Goal: Obtain resource: Download file/media

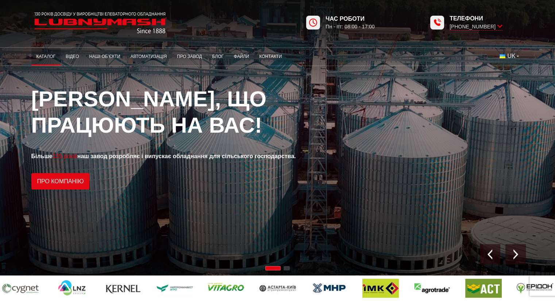
click at [48, 57] on link "Каталог" at bounding box center [45, 57] width 29 height 14
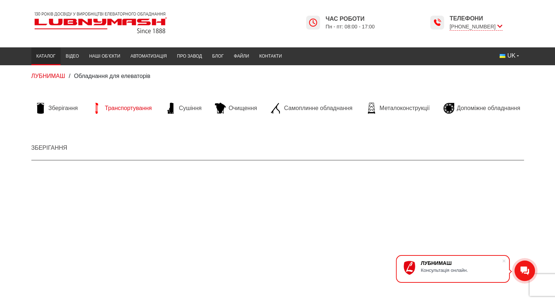
click at [118, 106] on span "Транспортування" at bounding box center [128, 108] width 47 height 8
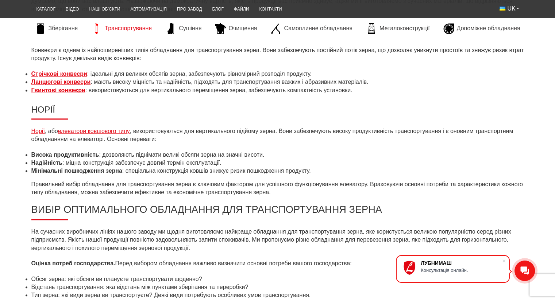
scroll to position [547, 0]
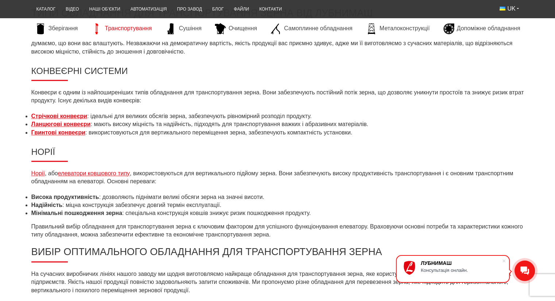
click at [57, 114] on strong "Стрічкові конвеєри" at bounding box center [59, 116] width 56 height 6
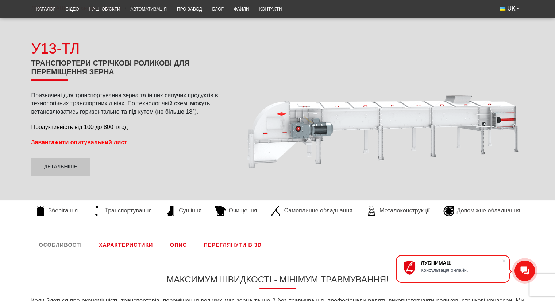
scroll to position [73, 0]
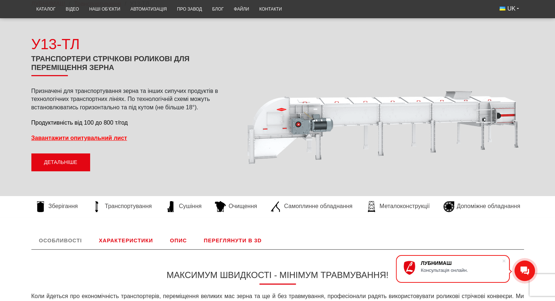
click at [59, 164] on link "Детальніше" at bounding box center [60, 163] width 59 height 18
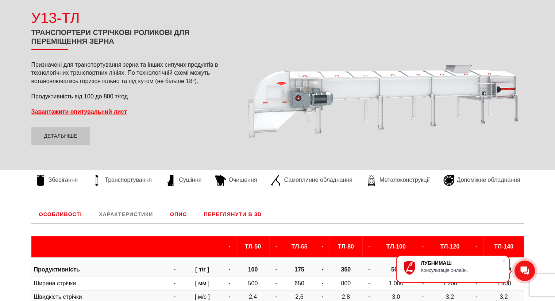
scroll to position [170, 0]
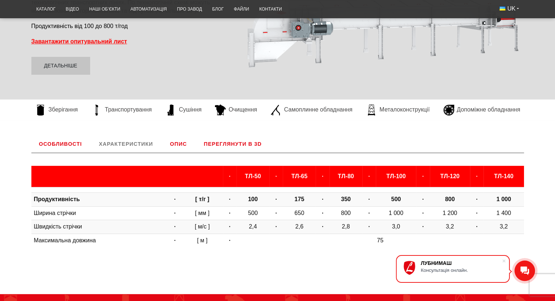
click at [102, 142] on link "Характеристики" at bounding box center [125, 144] width 69 height 18
click at [127, 144] on link "Характеристики" at bounding box center [125, 144] width 69 height 18
click at [129, 142] on link "Характеристики" at bounding box center [125, 144] width 69 height 18
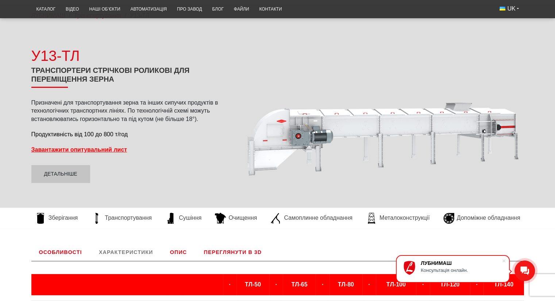
scroll to position [60, 0]
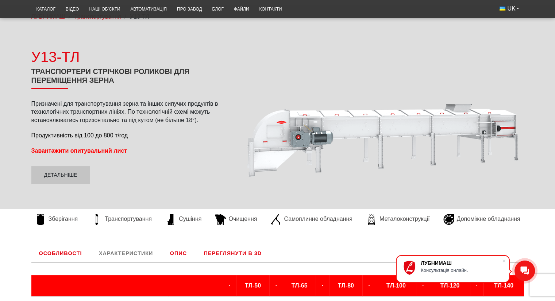
click at [111, 149] on strong "Завантажити опитувальний лист" at bounding box center [79, 151] width 96 height 6
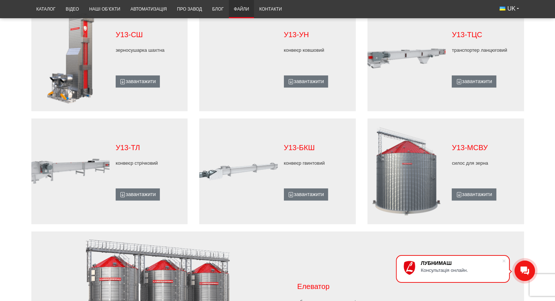
scroll to position [438, 0]
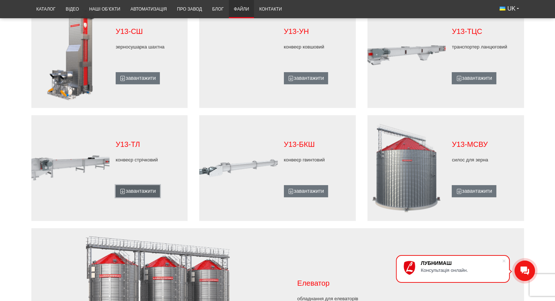
click at [123, 190] on icon at bounding box center [123, 192] width 6 height 6
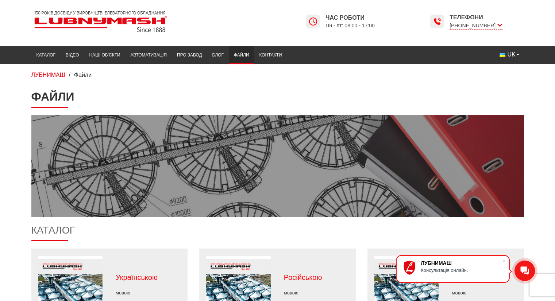
scroll to position [0, 0]
